Goal: Information Seeking & Learning: Understand process/instructions

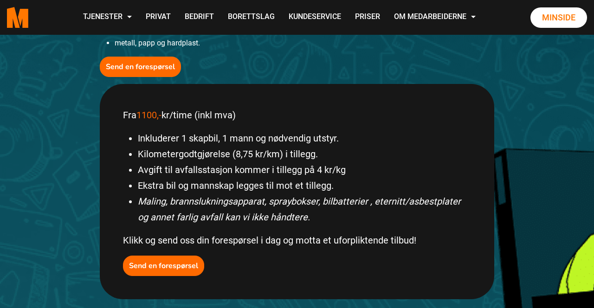
scroll to position [377, 0]
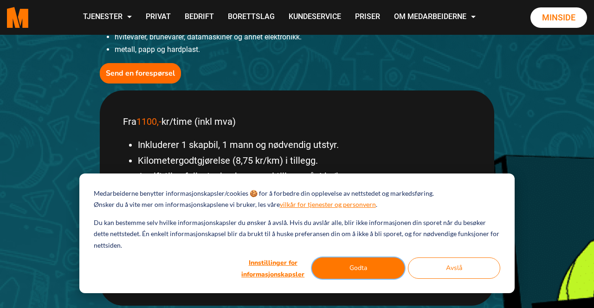
click at [358, 279] on button "Godta" at bounding box center [358, 267] width 93 height 21
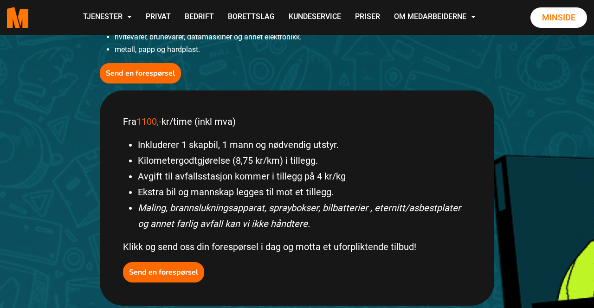
scroll to position [0, 0]
click at [334, 169] on li "Avgift til avfallsstasjon kommer i tillegg på 4 kr/kg" at bounding box center [304, 176] width 333 height 16
click at [332, 174] on li "Avgift til avfallsstasjon kommer i tillegg på 4 kr/kg" at bounding box center [304, 176] width 333 height 16
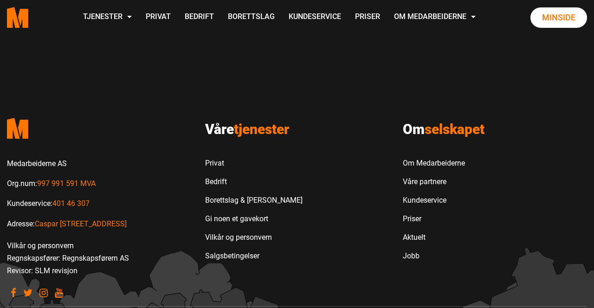
scroll to position [834, 0]
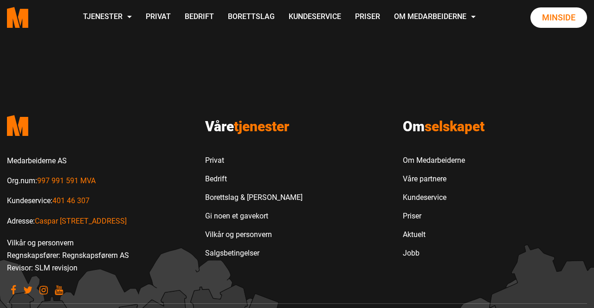
click at [558, 176] on div "Om selskapet Om Medarbeiderne Våre partnere Kundeservice Priser Aktuelt Jobb" at bounding box center [495, 190] width 198 height 164
click at [566, 188] on div "Om selskapet Om Medarbeiderne Våre partnere Kundeservice Priser Aktuelt Jobb" at bounding box center [495, 190] width 198 height 164
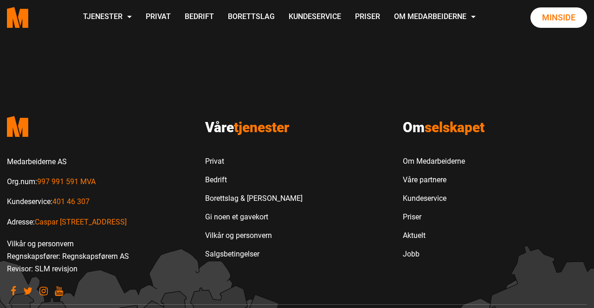
click at [555, 155] on div "Om selskapet Om Medarbeiderne Våre partnere Kundeservice Priser Aktuelt Jobb" at bounding box center [495, 191] width 198 height 164
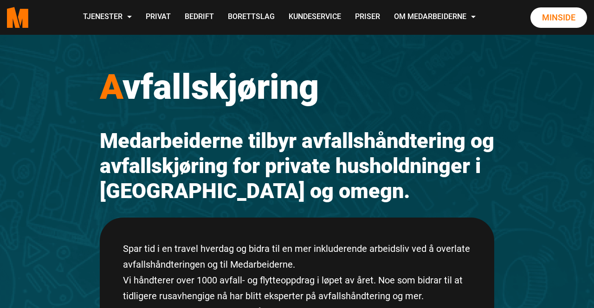
scroll to position [0, 0]
